Goal: Communication & Community: Answer question/provide support

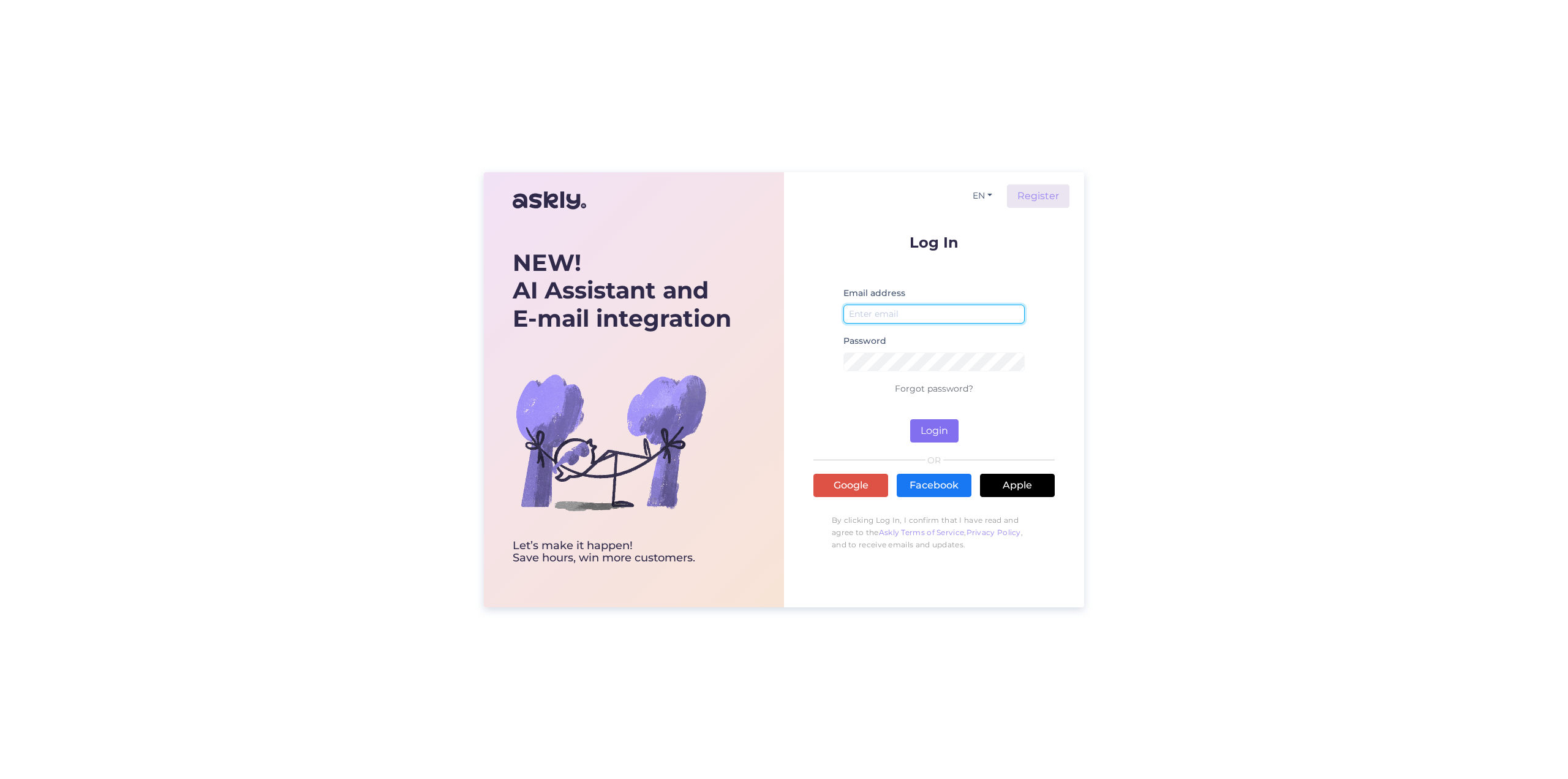
type input "[EMAIL_ADDRESS][DOMAIN_NAME]"
click at [921, 426] on button "Login" at bounding box center [934, 431] width 49 height 23
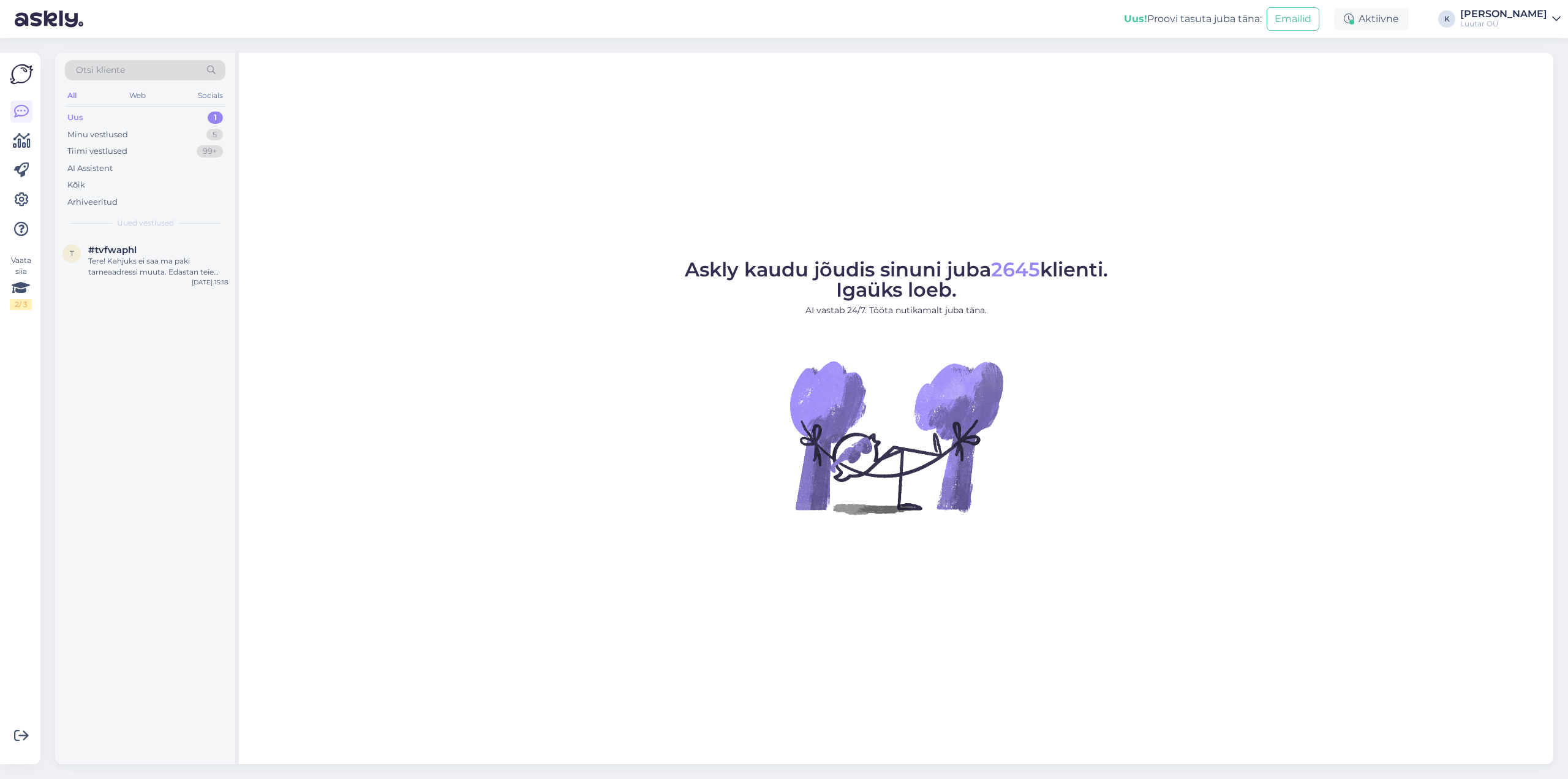
click at [77, 114] on div "Uus" at bounding box center [75, 118] width 16 height 12
click at [108, 252] on span "#tvfwaphl" at bounding box center [113, 250] width 49 height 11
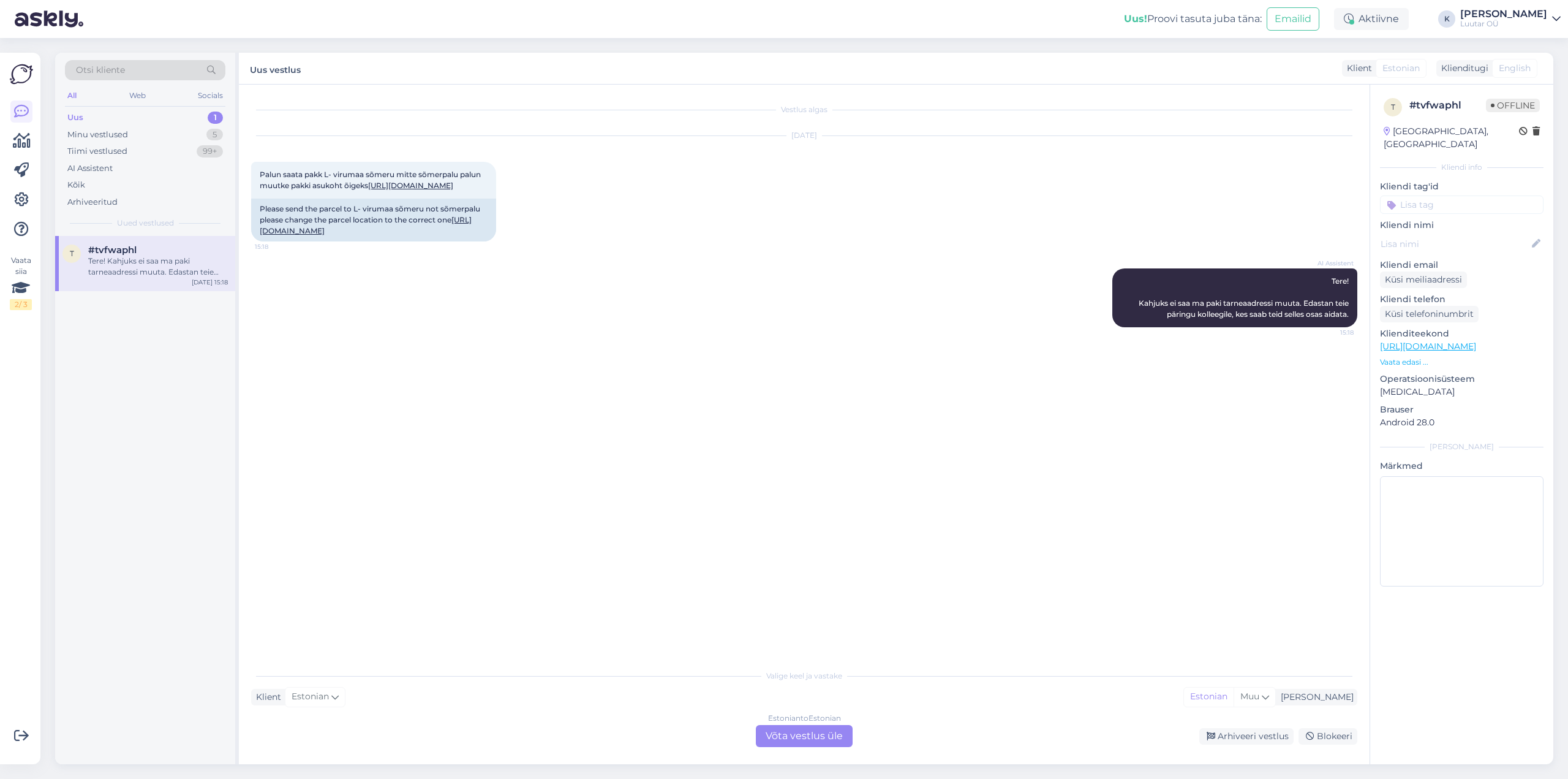
click at [835, 736] on div "Estonian to Estonian Võta vestlus üle" at bounding box center [804, 735] width 97 height 22
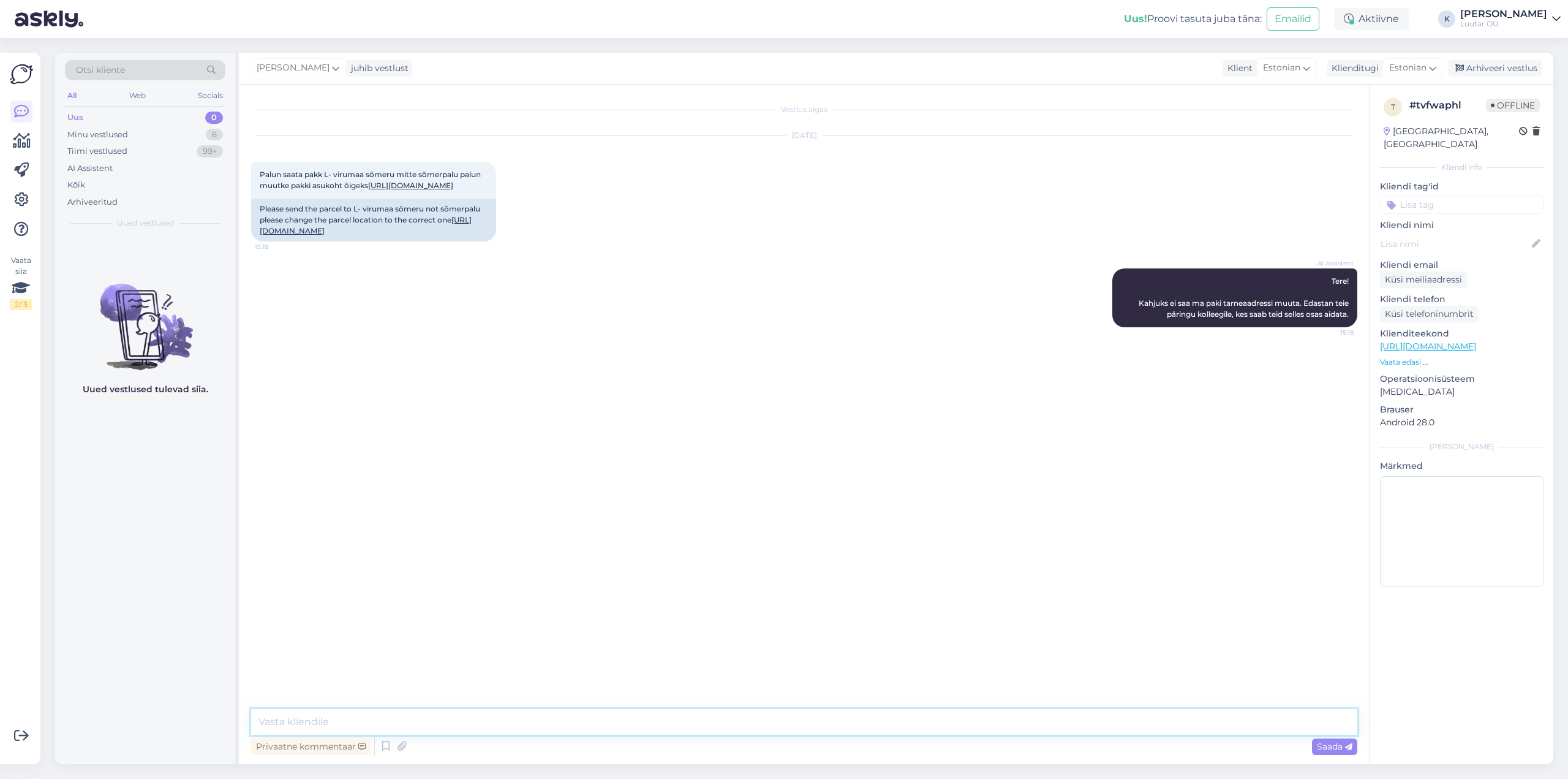
click at [817, 724] on textarea at bounding box center [804, 721] width 1106 height 26
type textarea "Tere!"
type textarea "Kellega me suhtleme?"
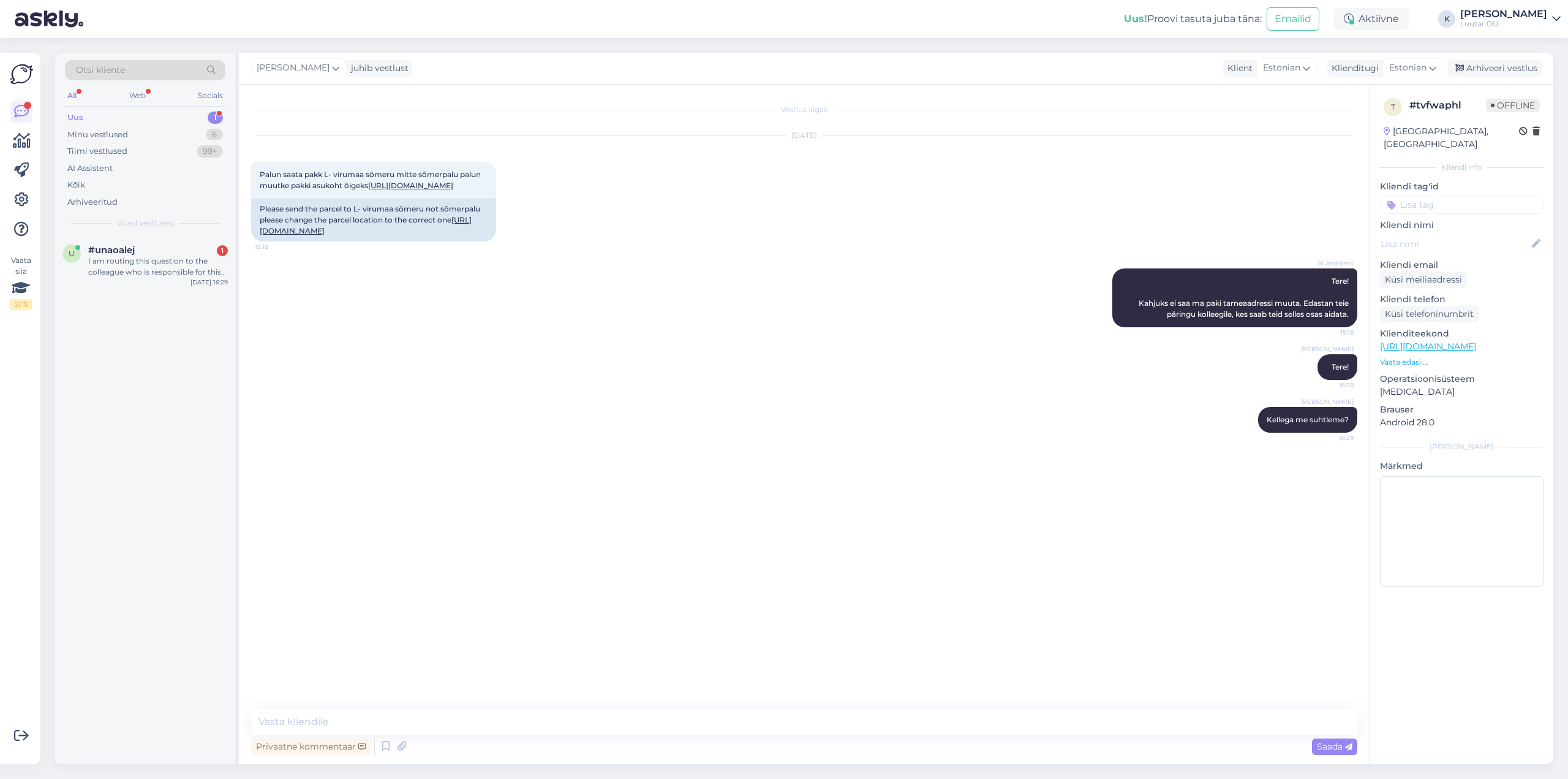
click at [768, 559] on div "Vestlus algas [DATE] Palun saata pakk L- virumaa sõmeru mitte sõmerpalu palun m…" at bounding box center [810, 398] width 1117 height 601
drag, startPoint x: 432, startPoint y: 205, endPoint x: 367, endPoint y: 212, distance: 65.4
click at [367, 198] on div "Palun saata pakk L- virumaa sõmeru mitte sõmerpalu palun muutke pakki asukoht õ…" at bounding box center [374, 180] width 245 height 37
copy link "05605558683887"
click at [725, 381] on div "[PERSON_NAME]! 16:28" at bounding box center [804, 367] width 1106 height 53
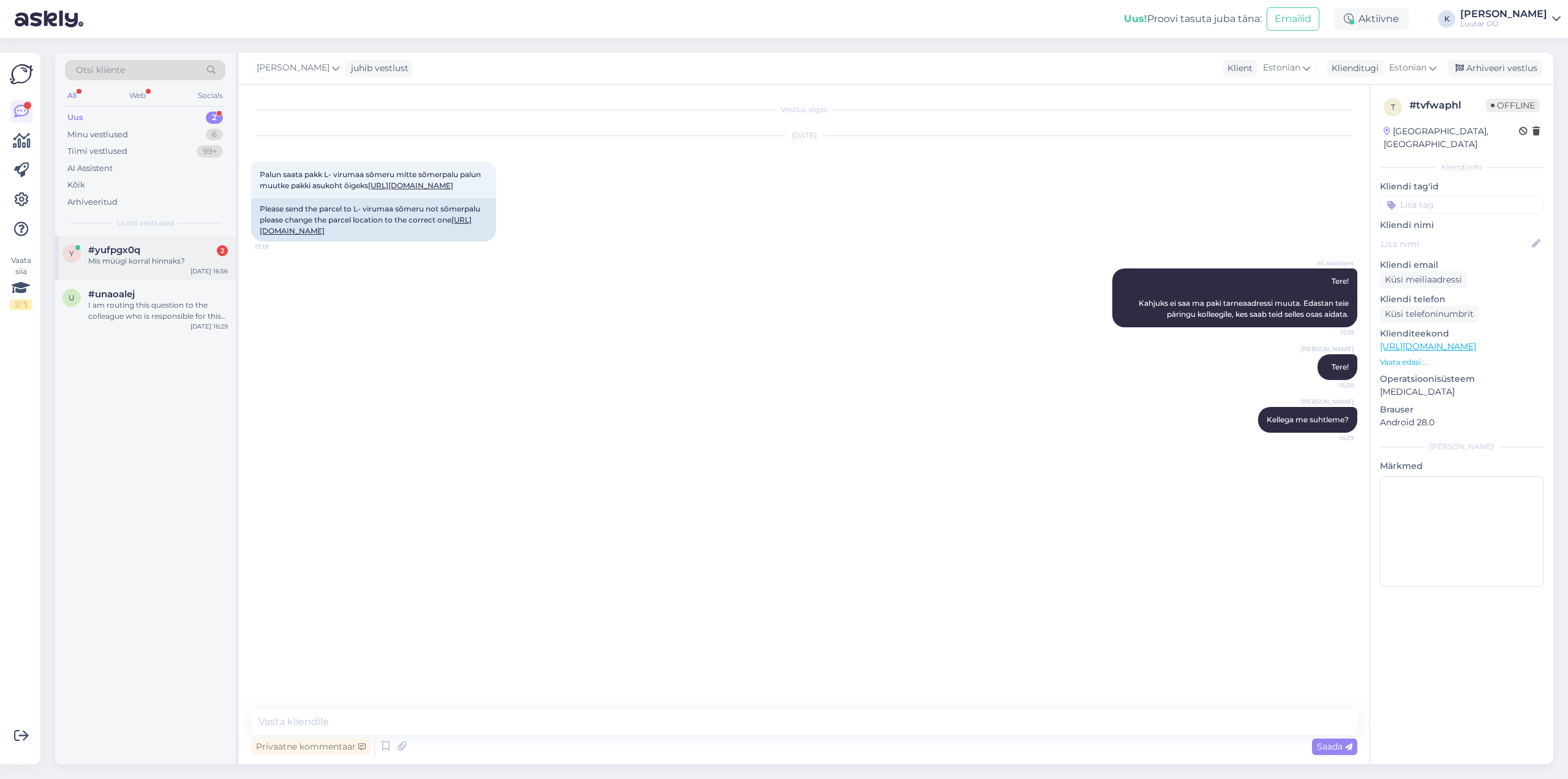
click at [146, 240] on div "y #yufpgx0q 2 Mis müügi korral hinnaks? [DATE] 16:56" at bounding box center [146, 258] width 180 height 44
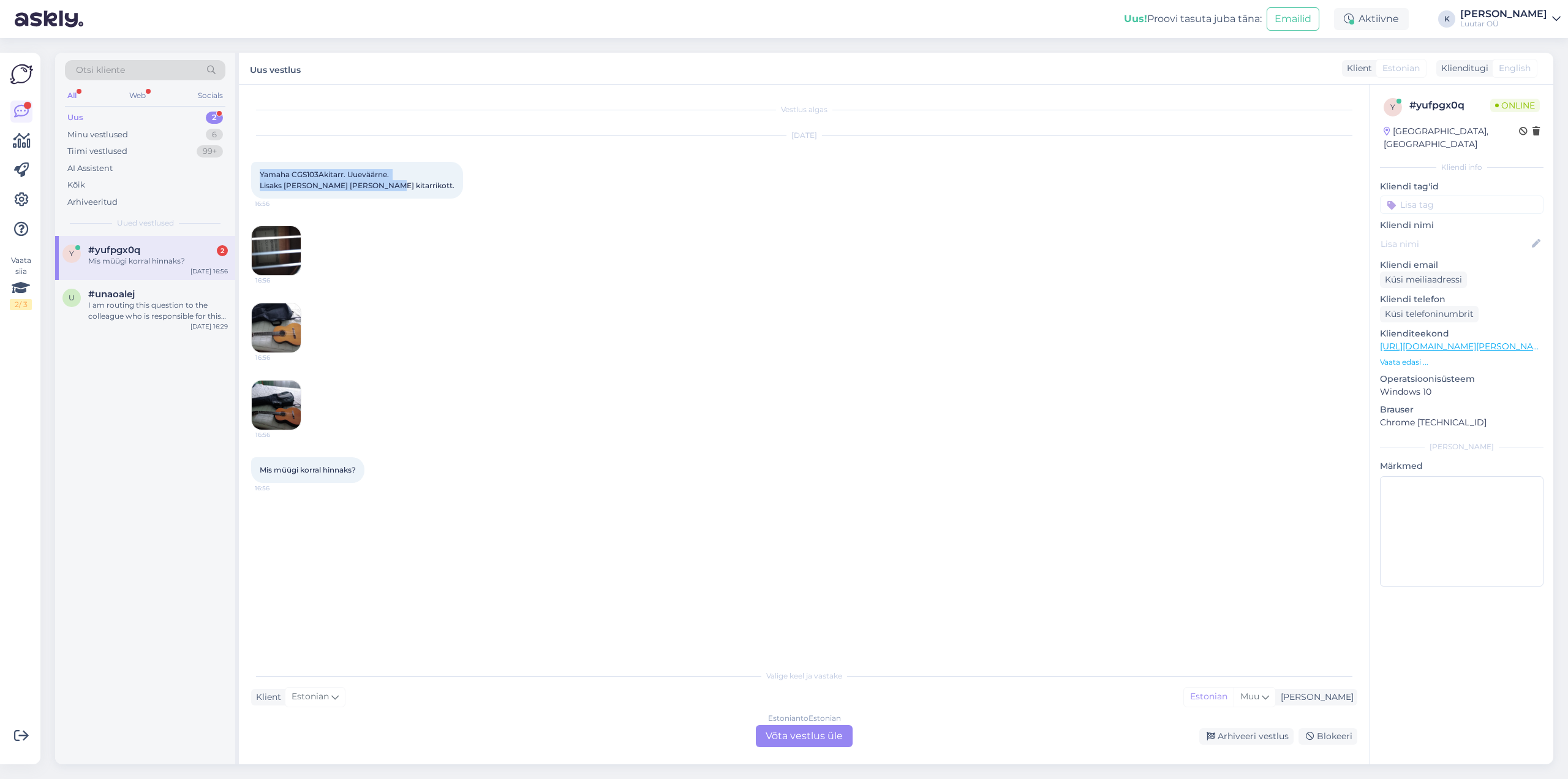
drag, startPoint x: 261, startPoint y: 172, endPoint x: 373, endPoint y: 193, distance: 114.0
click at [373, 193] on div "Yamaha CGS103Akitarr. Uueväärne. Lisaks [PERSON_NAME] [PERSON_NAME] kitarrikott…" at bounding box center [357, 180] width 212 height 37
copy span "Yamaha CGS103Akitarr. Uueväärne. Lisaks [PERSON_NAME] [PERSON_NAME] kitarrikott."
click at [267, 246] on img at bounding box center [276, 250] width 49 height 49
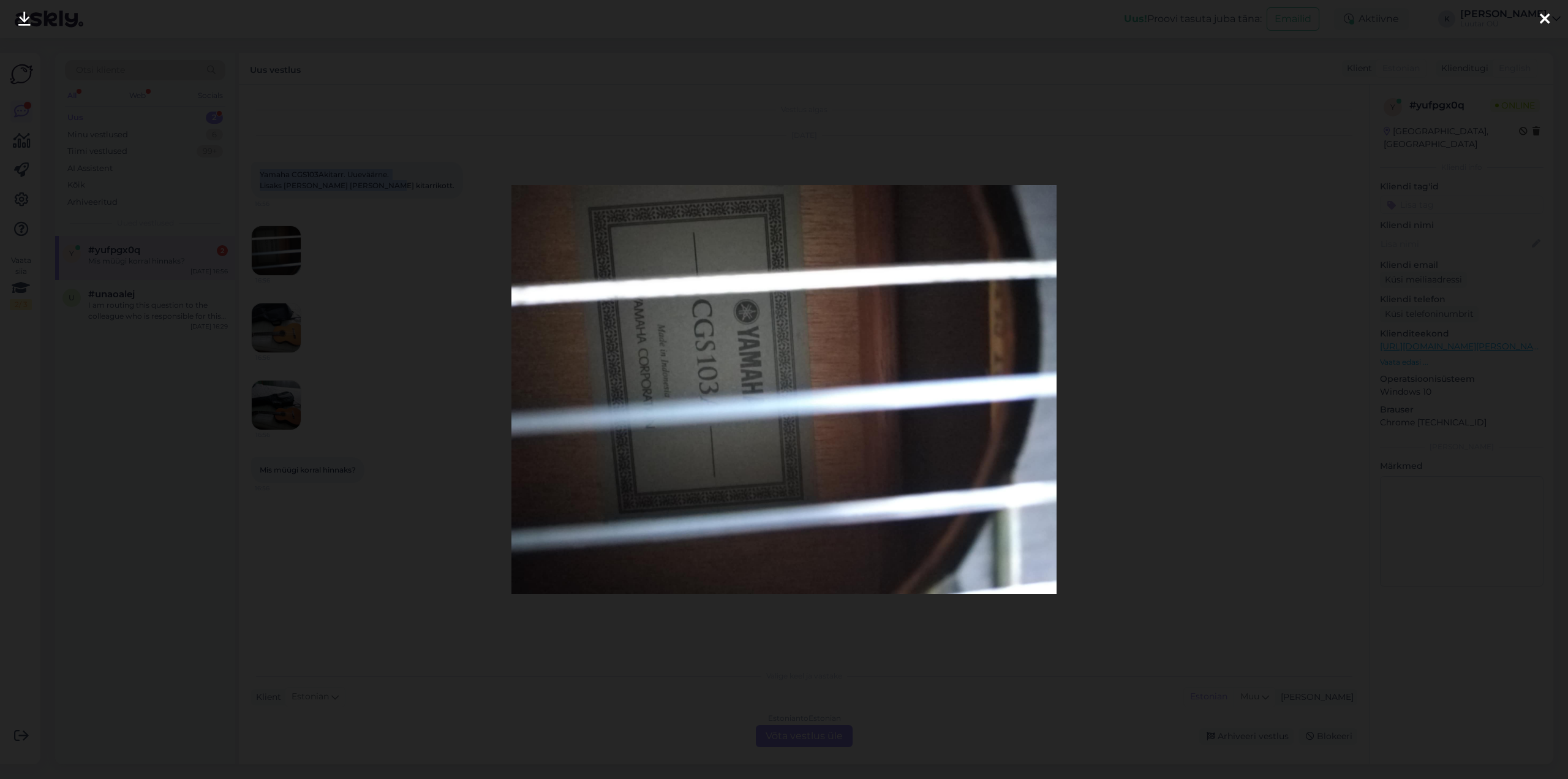
click at [22, 17] on icon at bounding box center [25, 20] width 12 height 16
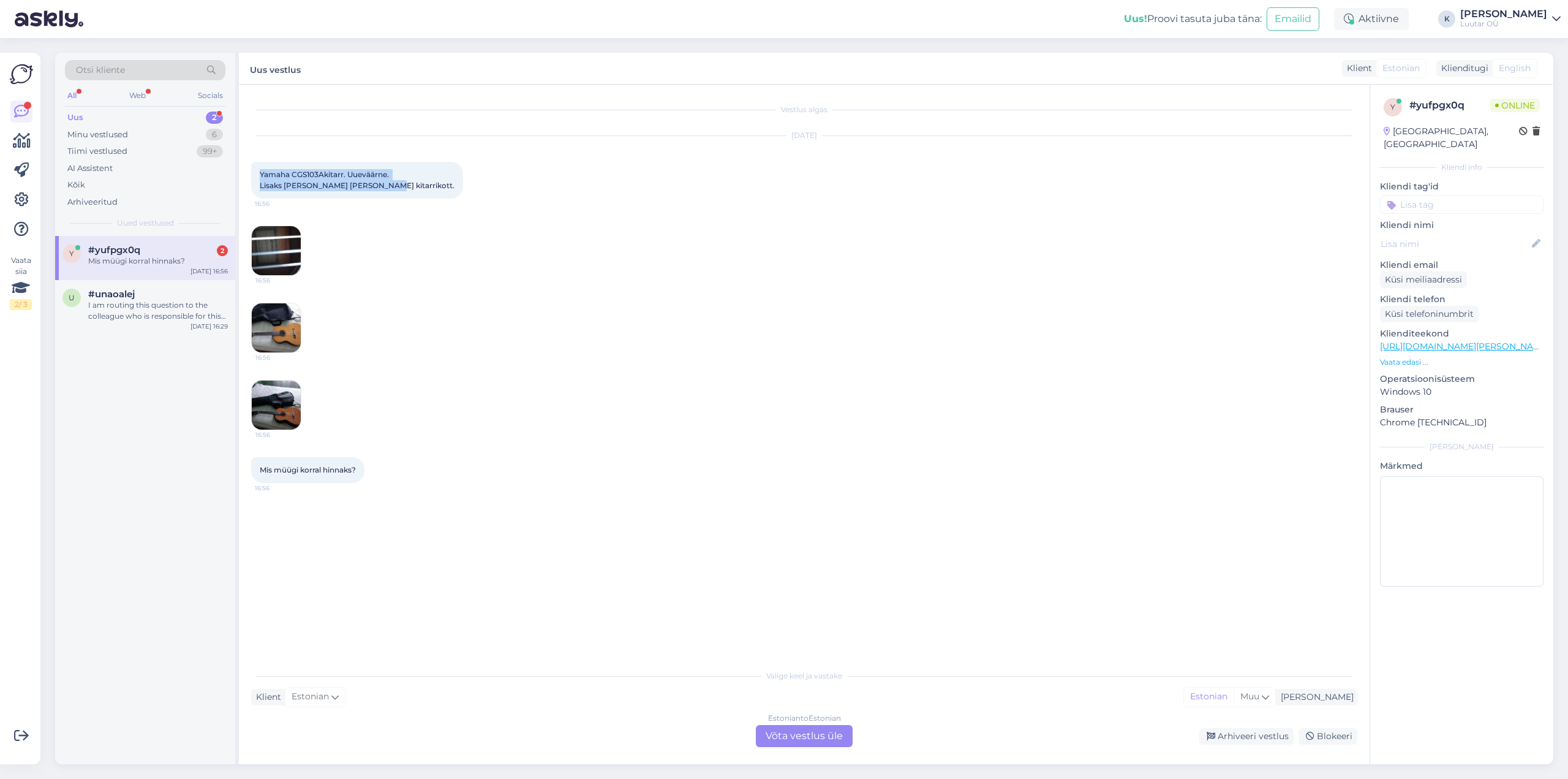
click at [277, 330] on img at bounding box center [276, 327] width 49 height 49
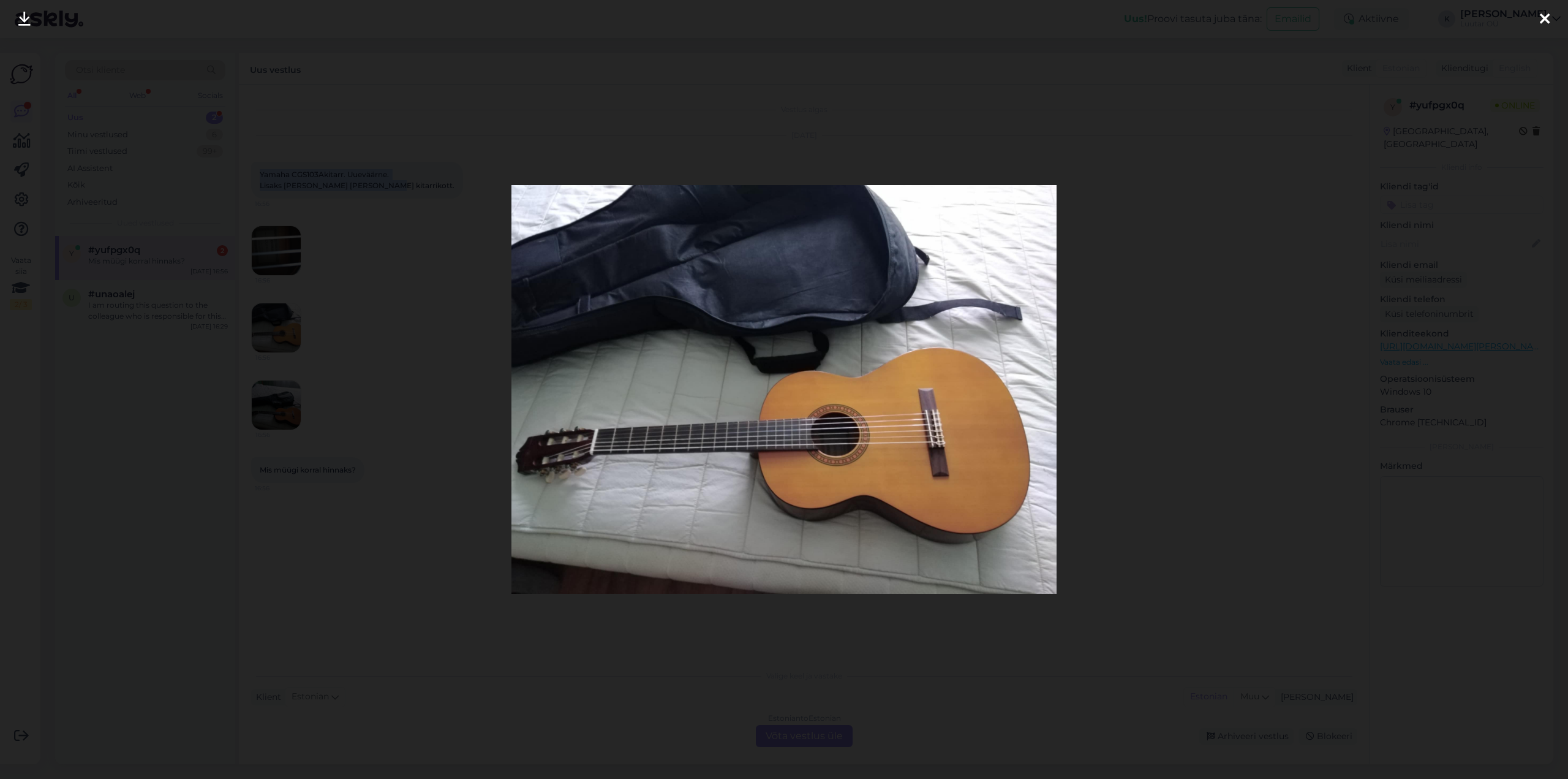
click at [22, 16] on icon at bounding box center [25, 20] width 12 height 16
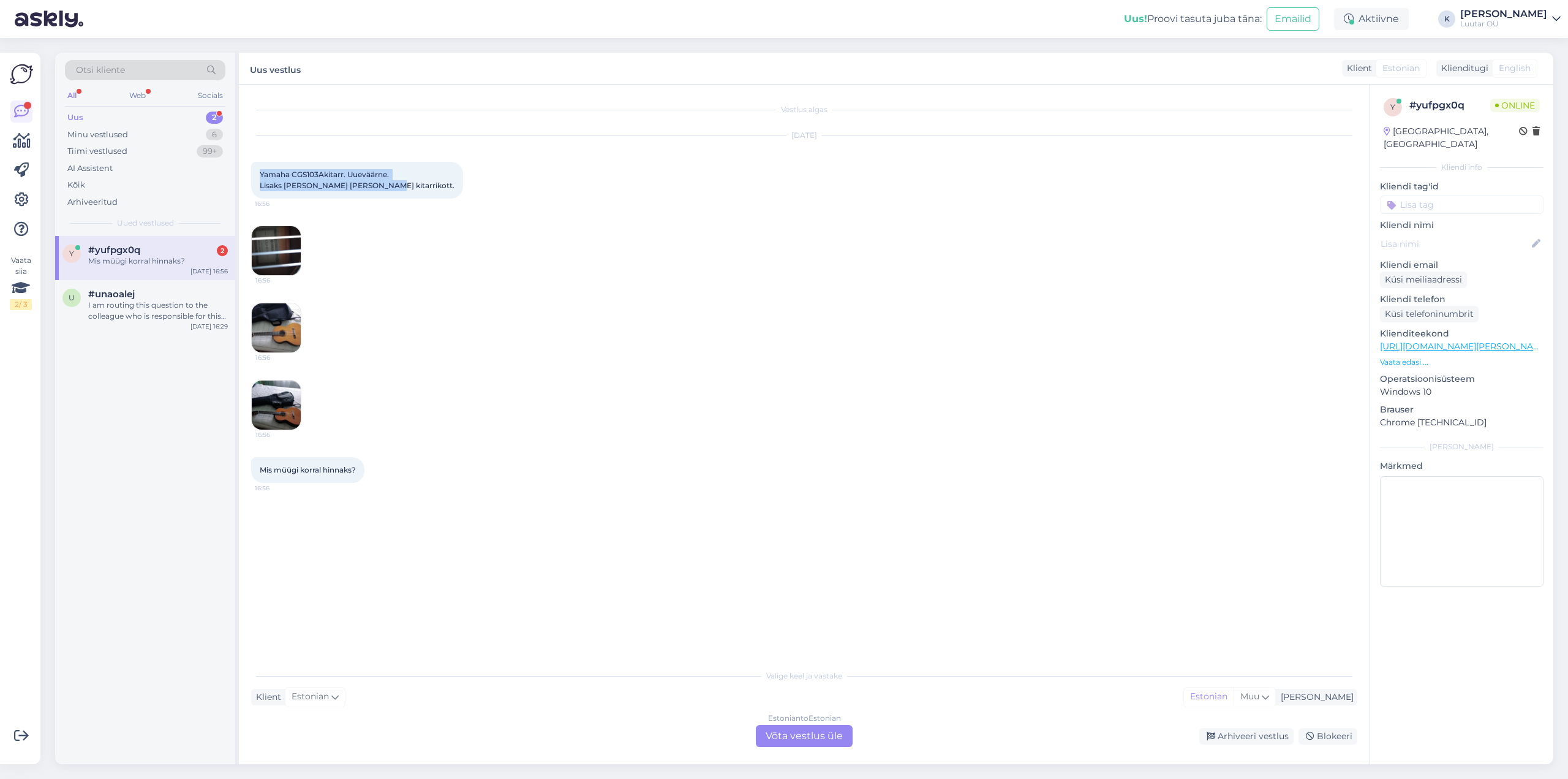
click at [281, 393] on img at bounding box center [276, 405] width 49 height 49
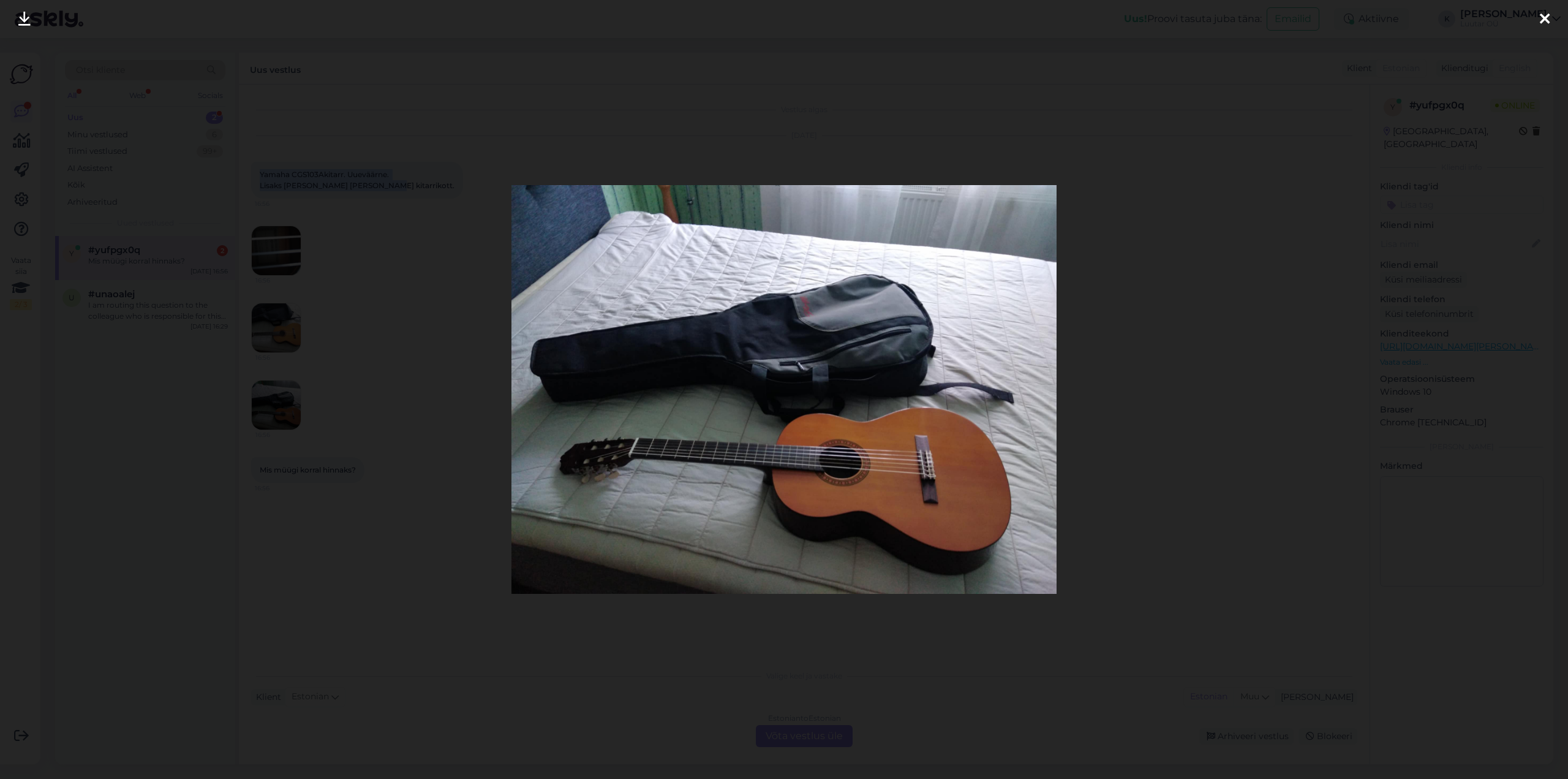
click at [21, 16] on icon at bounding box center [25, 20] width 12 height 16
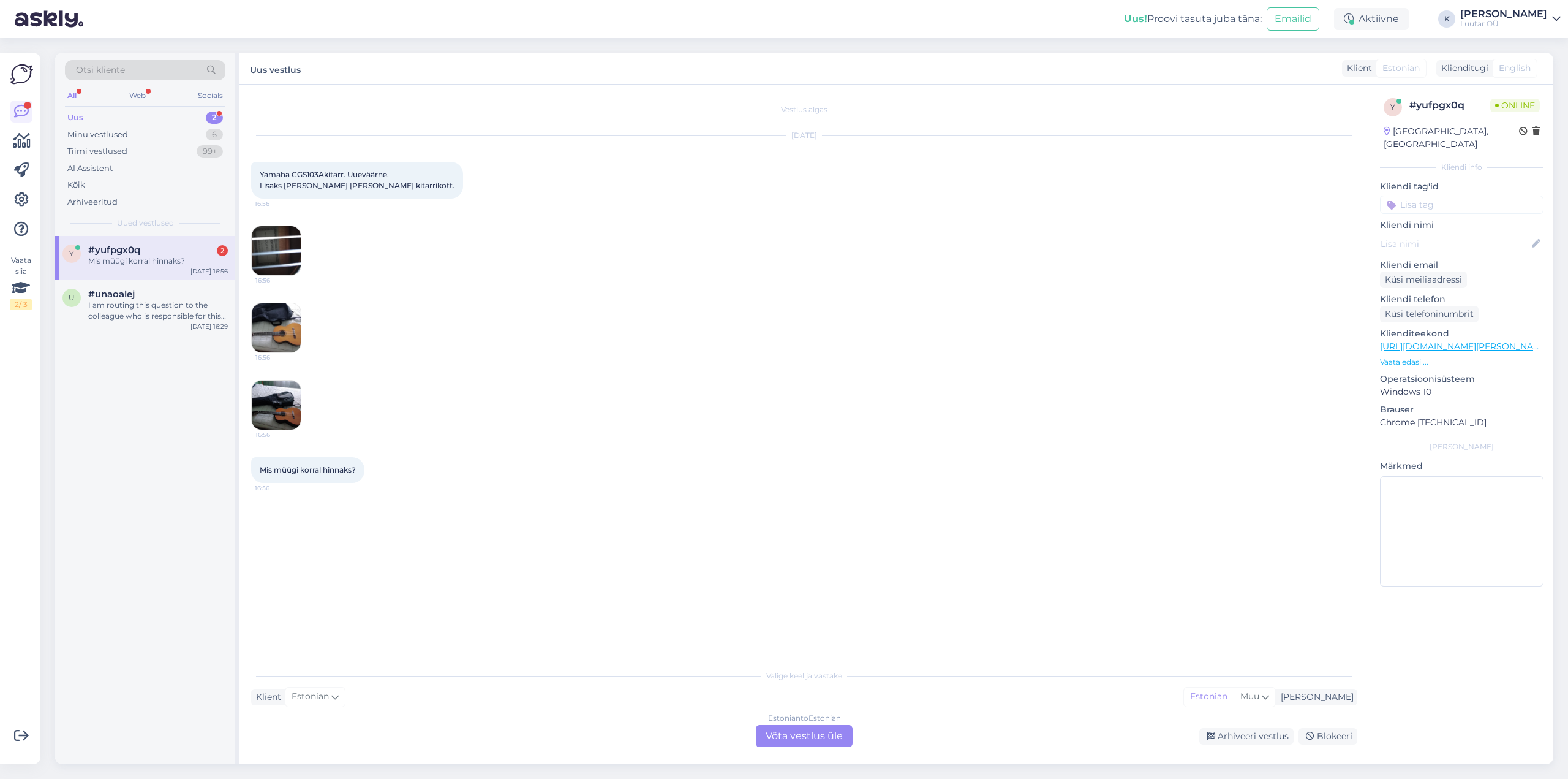
click at [104, 248] on span "#yufpgx0q" at bounding box center [114, 250] width 52 height 11
click at [819, 739] on div "Estonian to Estonian Võta vestlus üle" at bounding box center [804, 735] width 97 height 22
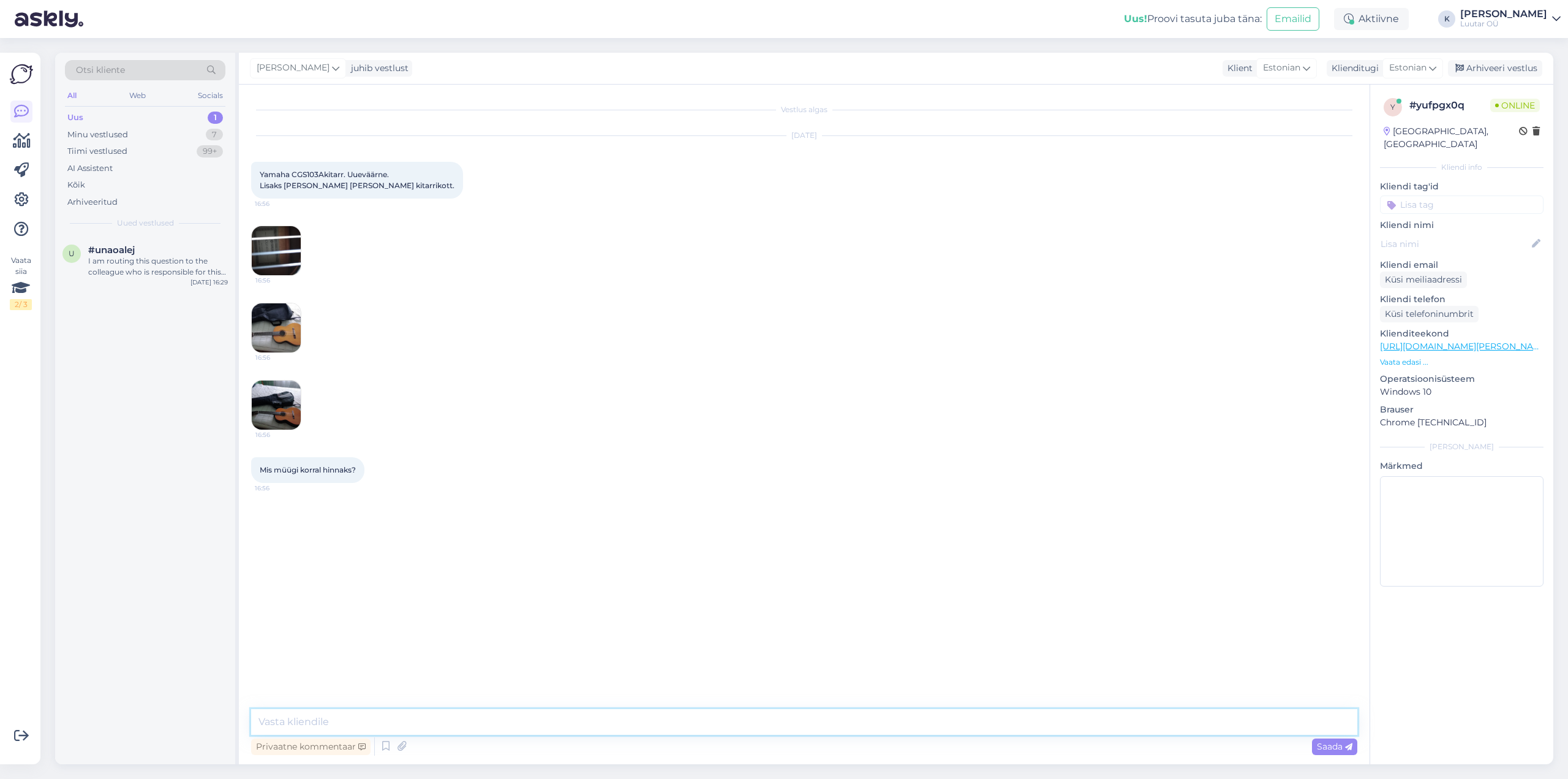
click at [799, 727] on textarea at bounding box center [804, 721] width 1106 height 26
type textarea "Tere!"
type textarea "Saame pakkuda kuni 20€"
click at [142, 247] on div "#unaoalej" at bounding box center [158, 250] width 140 height 11
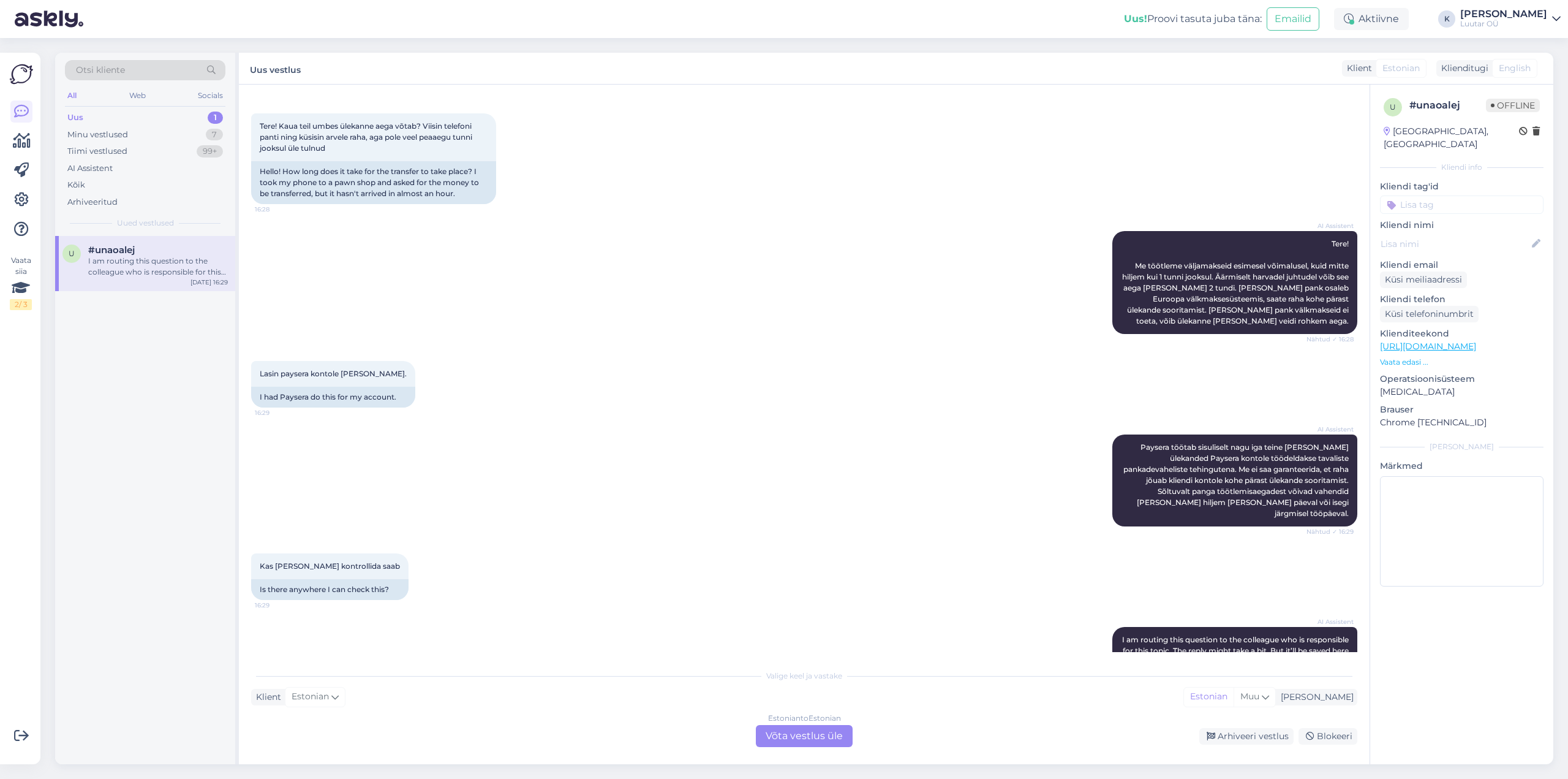
scroll to position [116, 0]
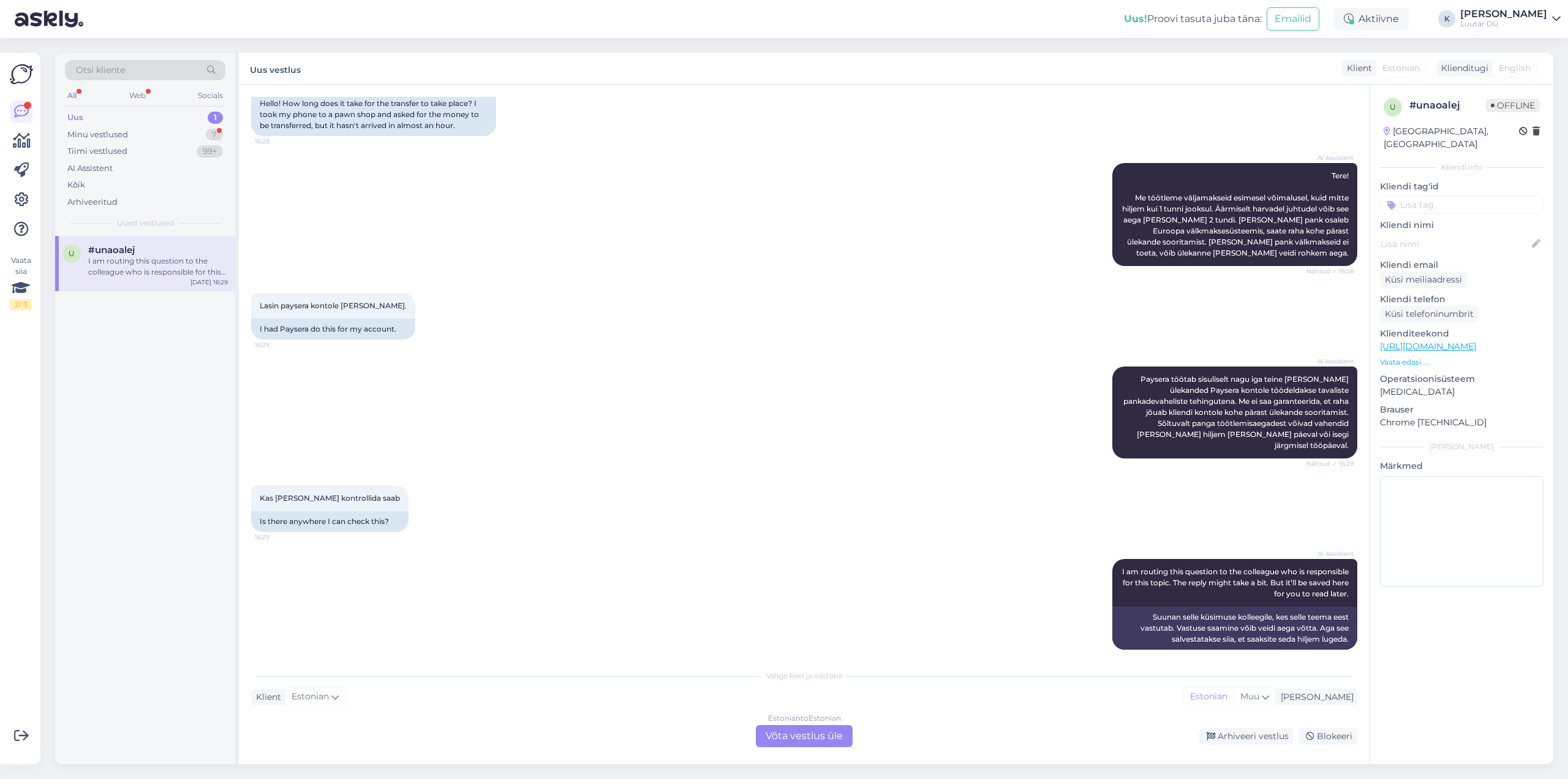
click at [802, 737] on div "Estonian to Estonian Võta vestlus üle" at bounding box center [804, 735] width 97 height 22
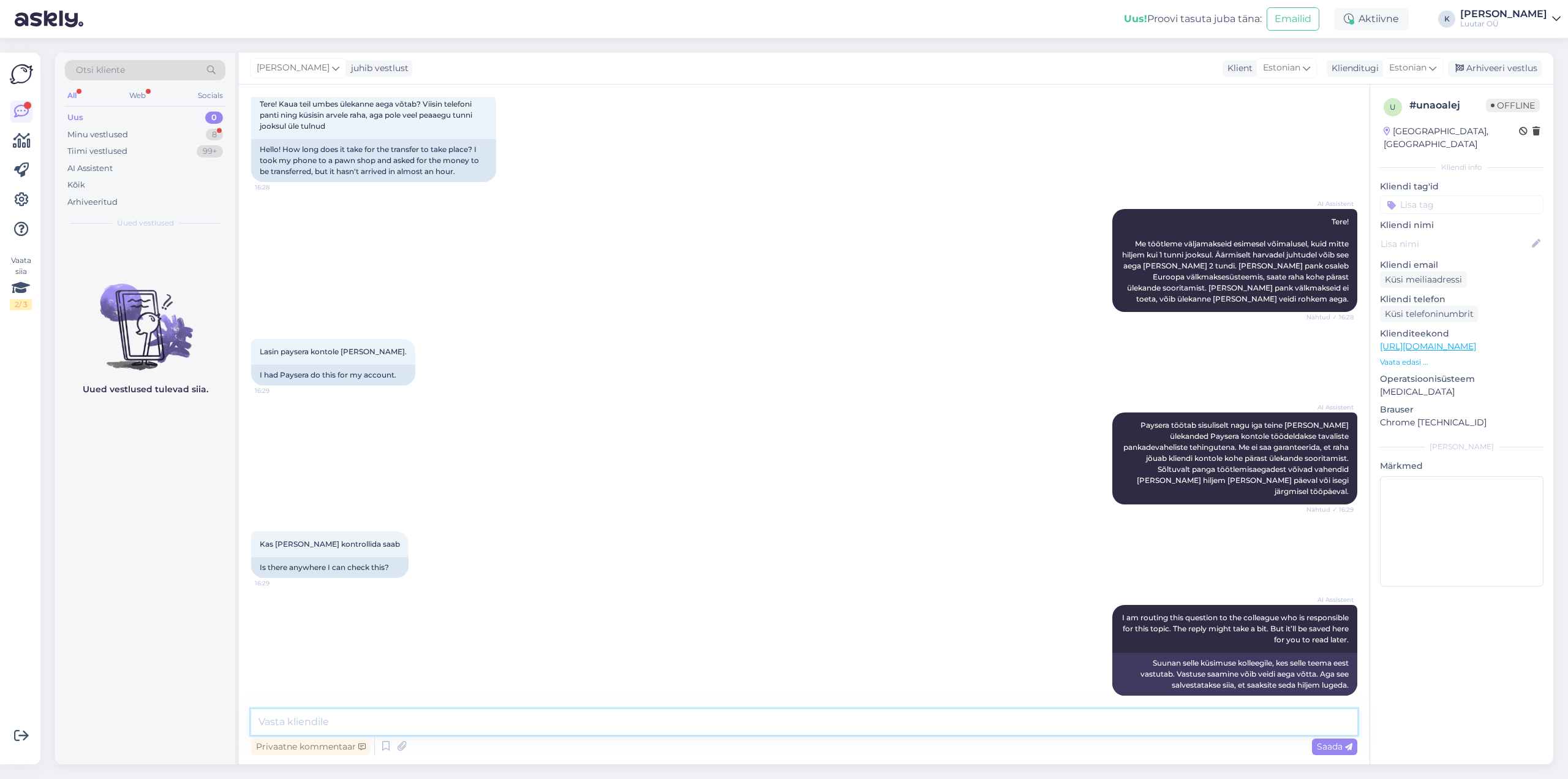
click at [733, 724] on textarea at bounding box center [804, 721] width 1106 height 26
type textarea "Tere!"
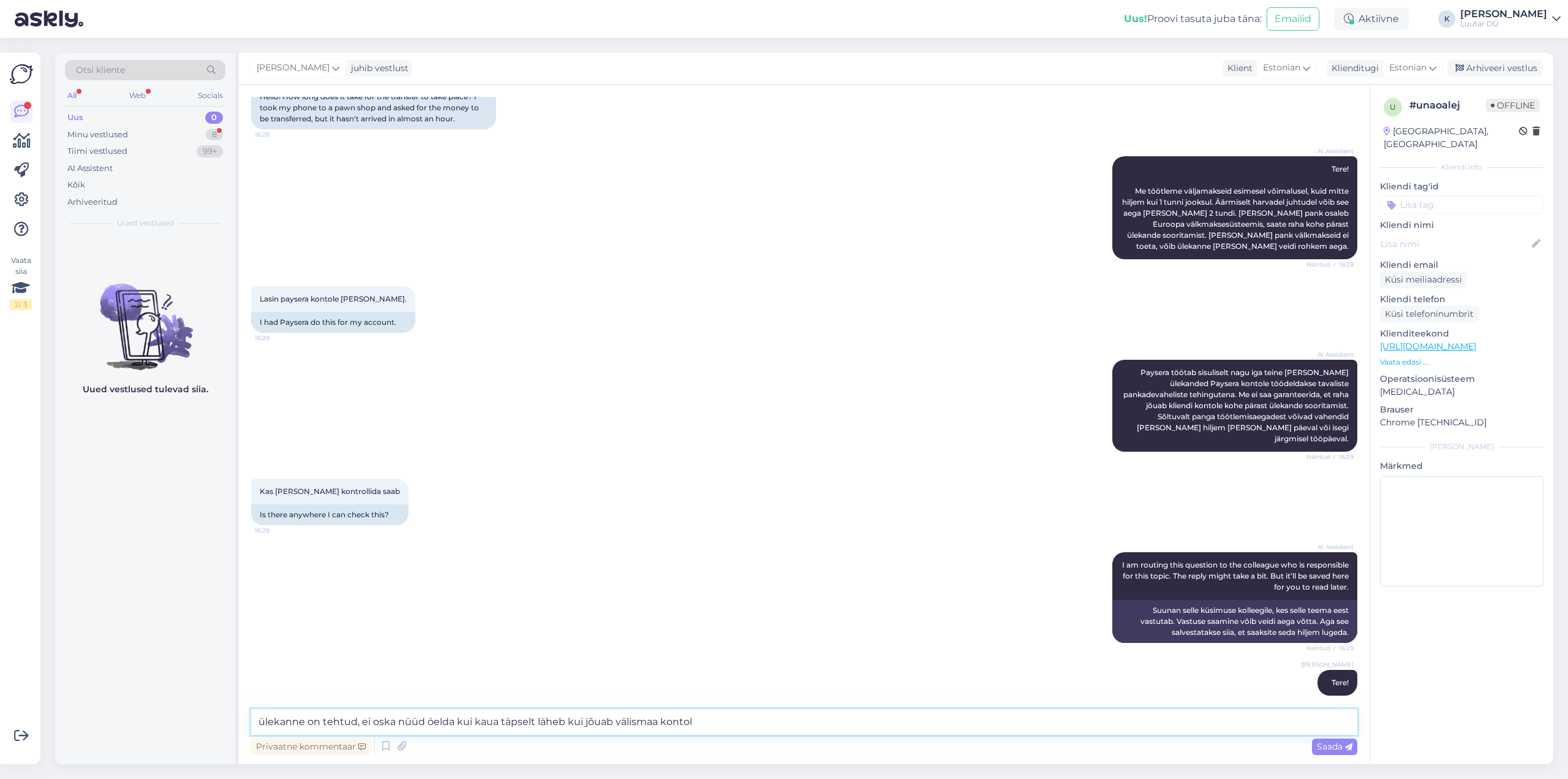
type textarea "ülekanne on tehtud, ei oska nüüd öelda kui kaua täpselt läheb kui jõuab välisma…"
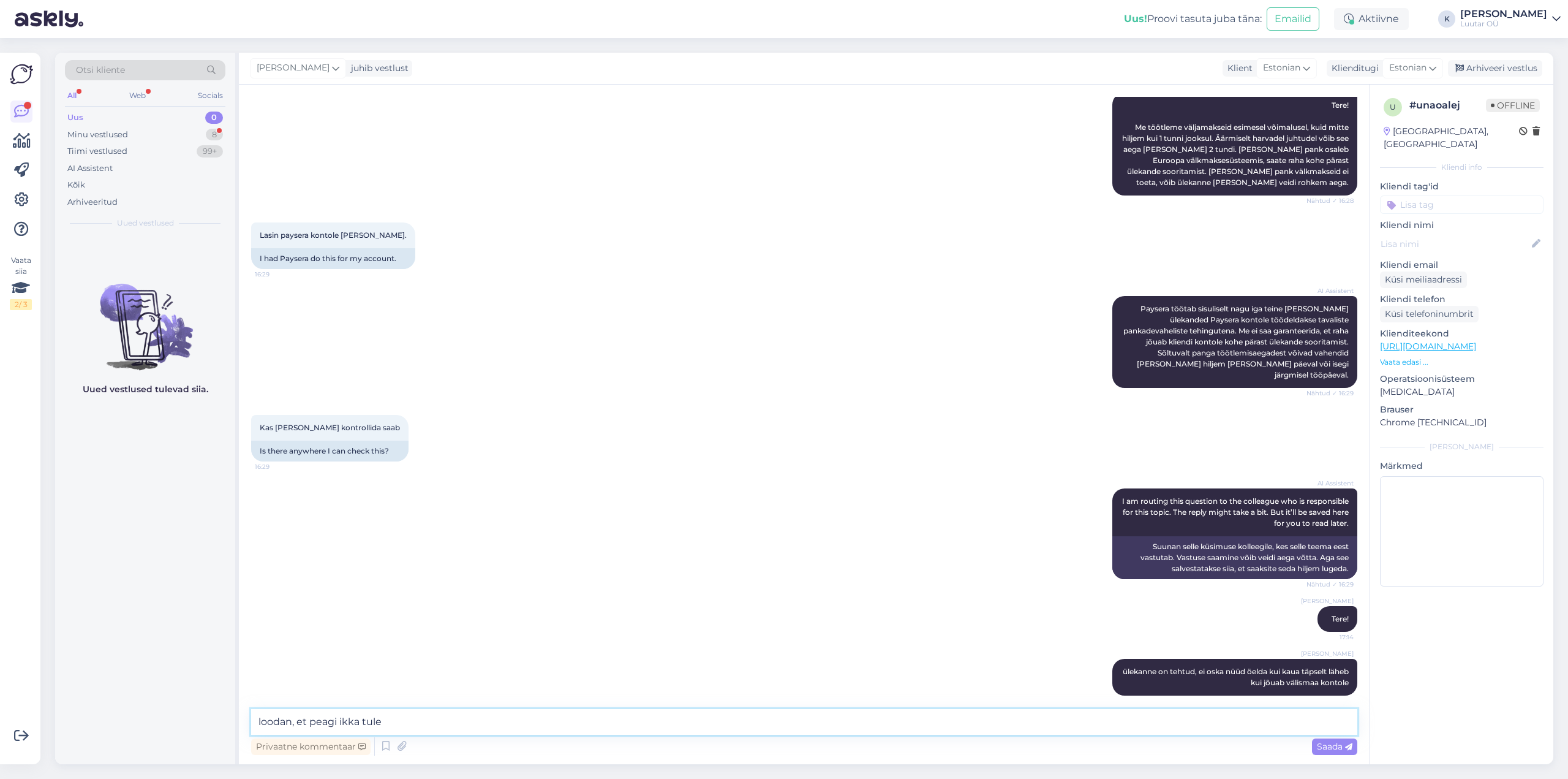
type textarea "loodan, et peagi ikka tuleb"
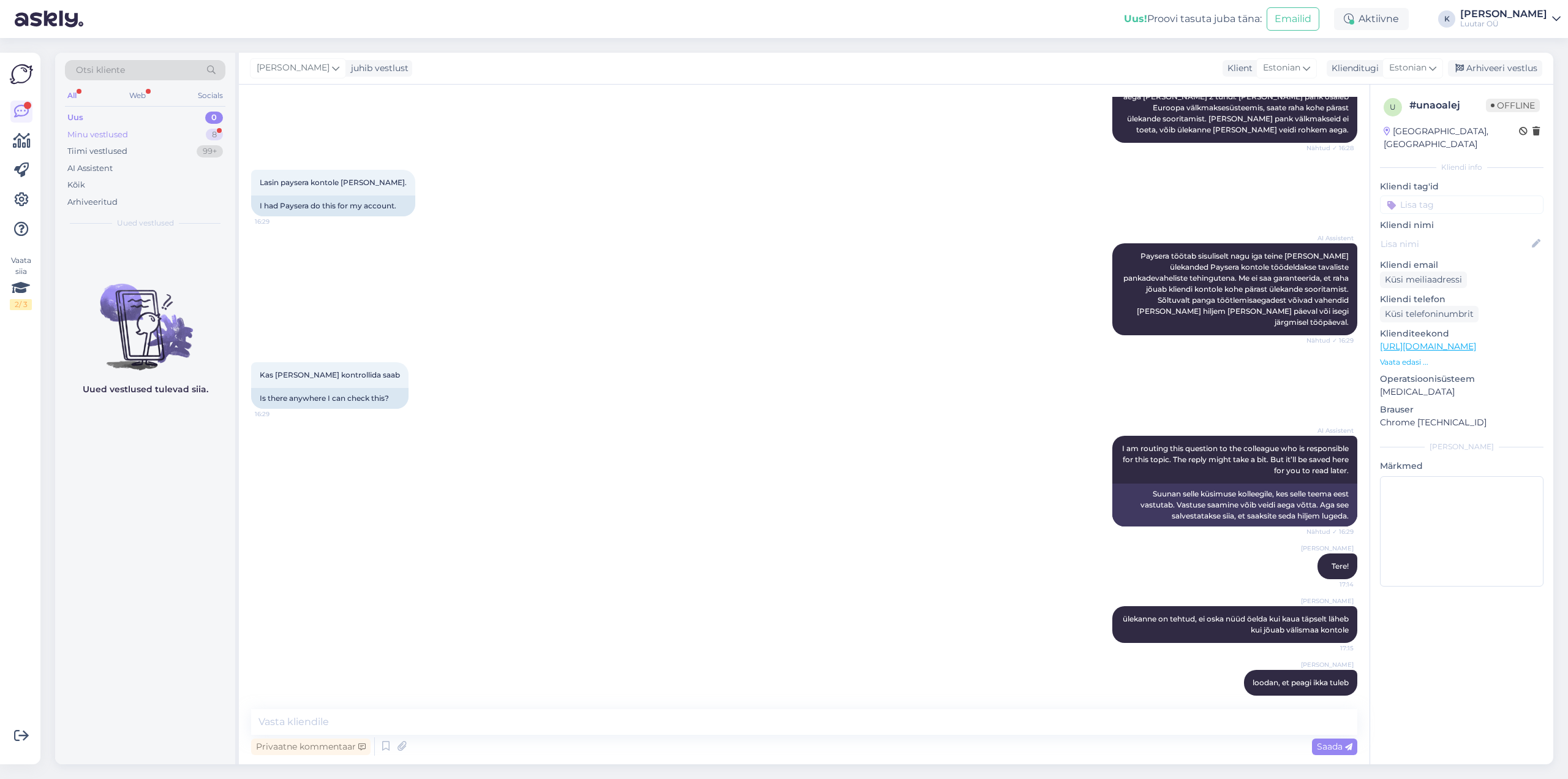
click at [101, 129] on div "Minu vestlused" at bounding box center [97, 135] width 60 height 12
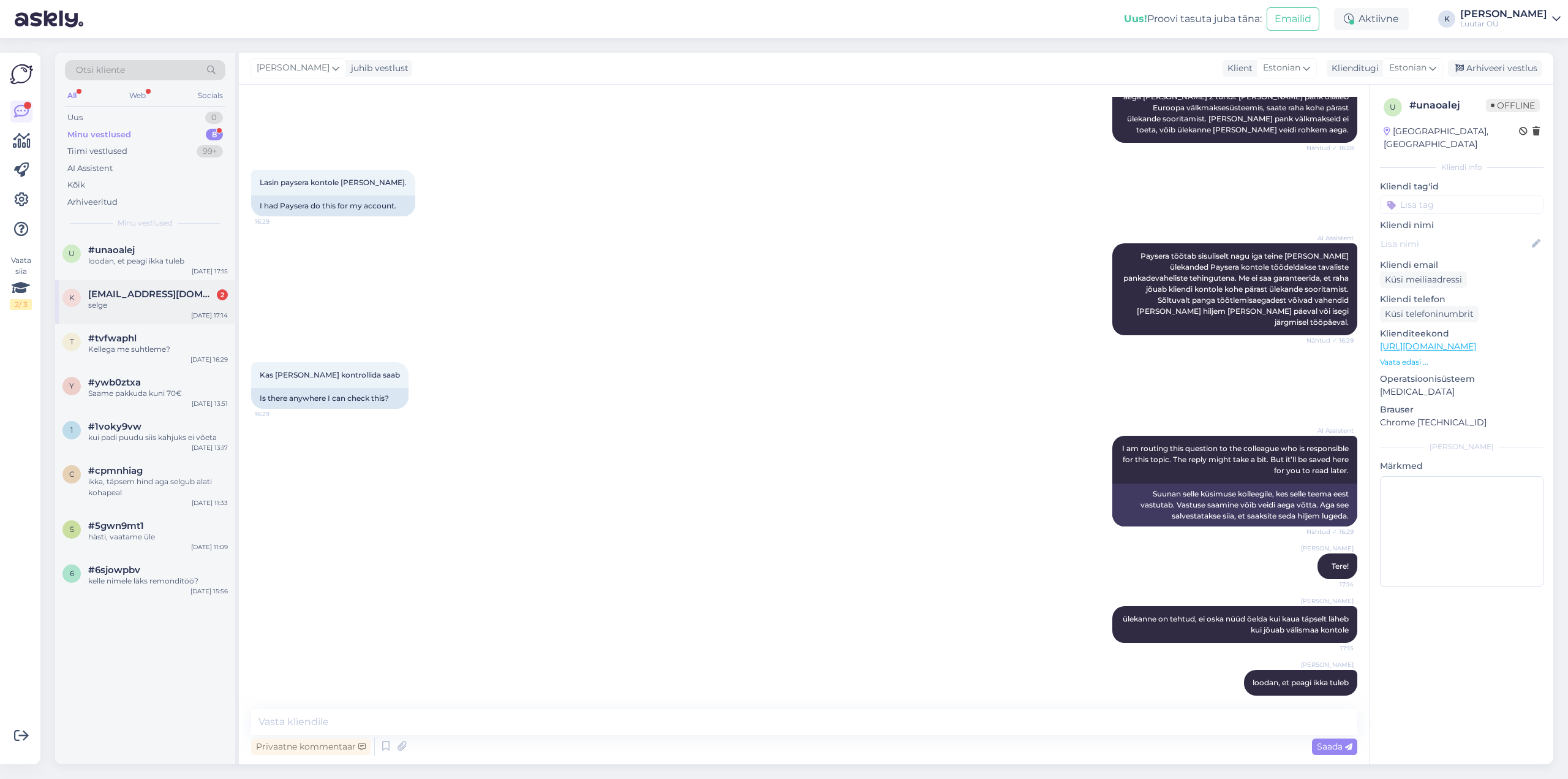
click at [144, 286] on div "k [EMAIL_ADDRESS][DOMAIN_NAME] 2 selge [DATE] 17:14" at bounding box center [146, 302] width 180 height 44
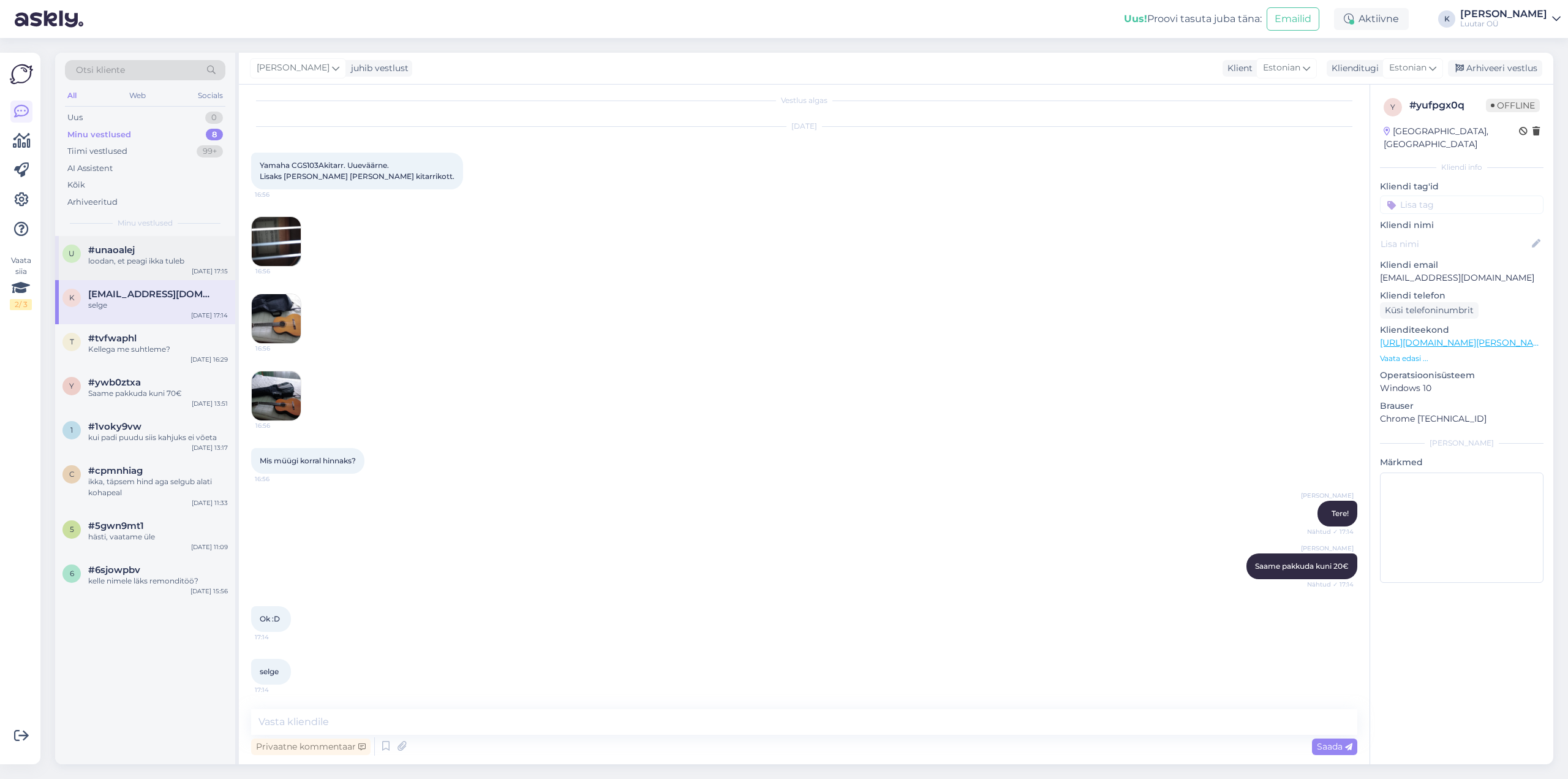
click at [118, 250] on span "#unaoalej" at bounding box center [111, 250] width 47 height 11
